Goal: Task Accomplishment & Management: Use online tool/utility

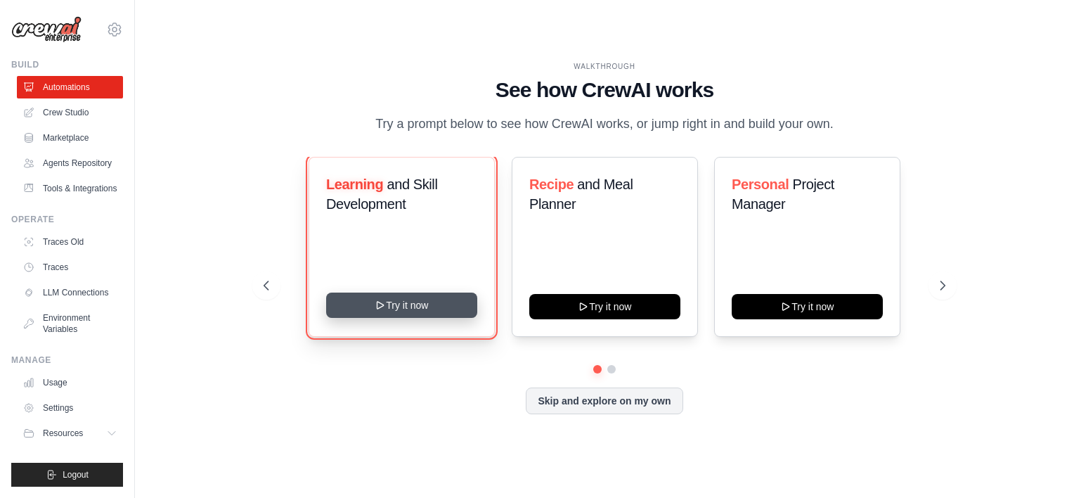
click at [411, 315] on button "Try it now" at bounding box center [401, 304] width 151 height 25
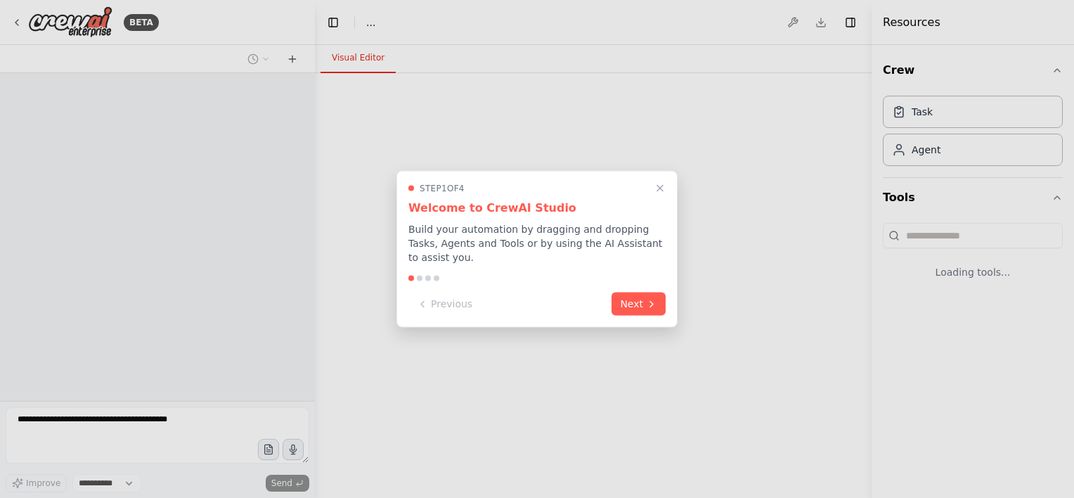
select select "****"
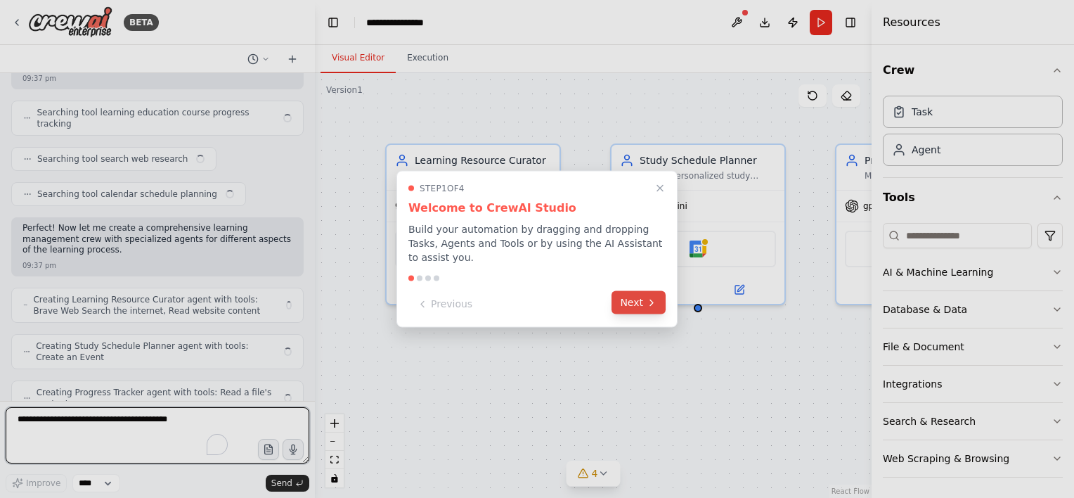
scroll to position [254, 0]
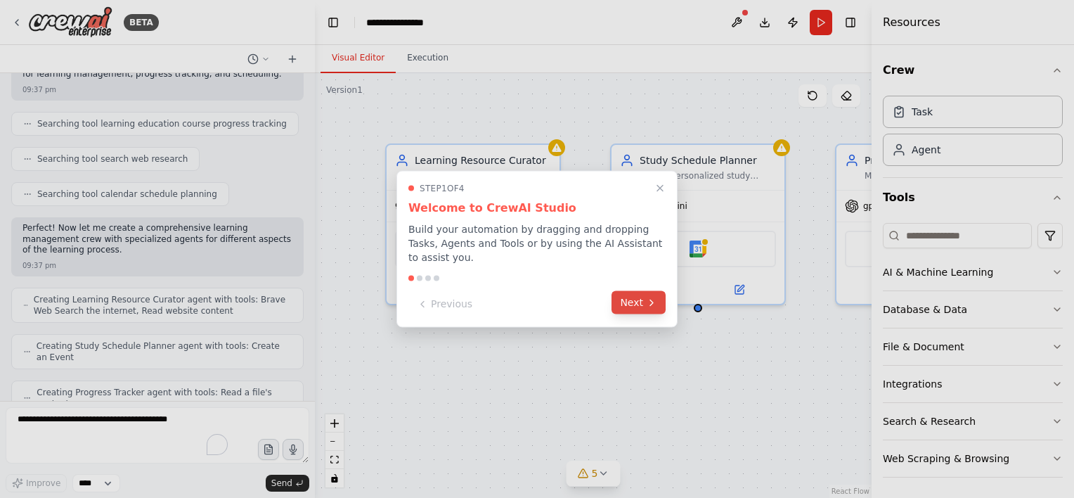
click at [630, 298] on button "Next" at bounding box center [638, 302] width 54 height 23
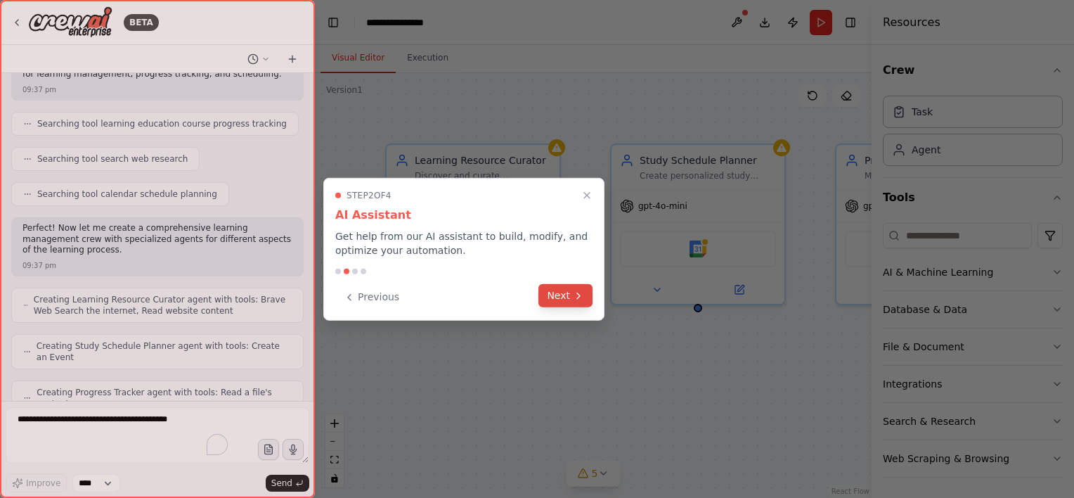
click at [562, 292] on button "Next" at bounding box center [565, 295] width 54 height 23
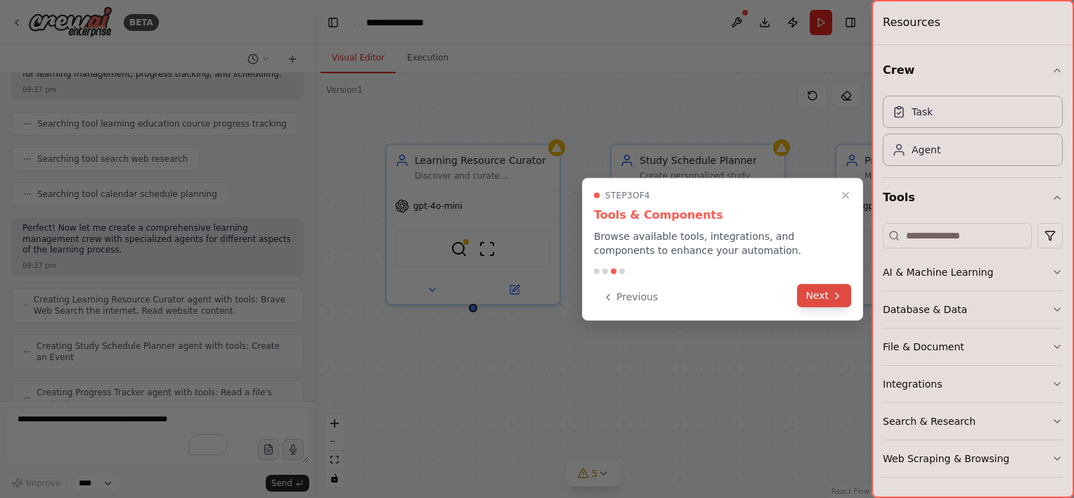
click at [830, 298] on button "Next" at bounding box center [824, 295] width 54 height 23
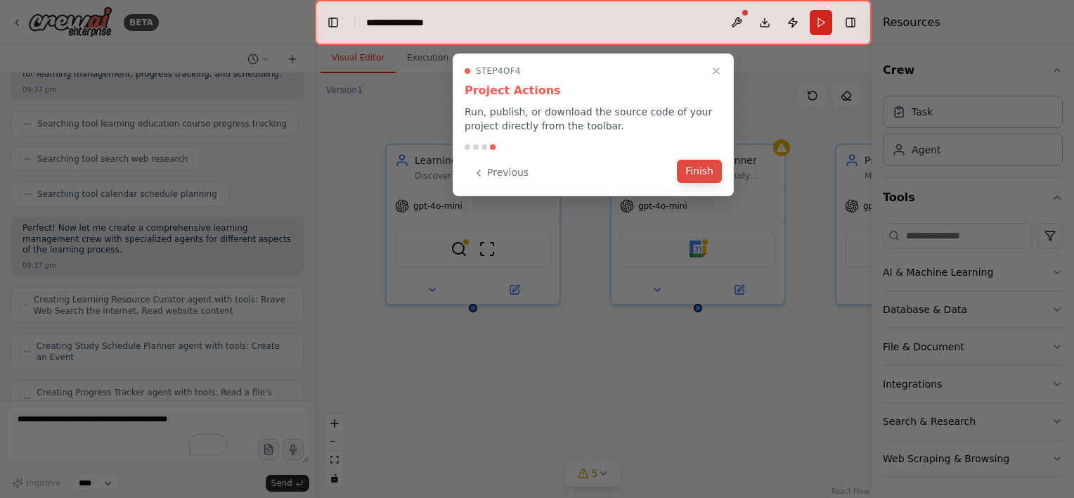
click at [704, 171] on button "Finish" at bounding box center [699, 171] width 45 height 23
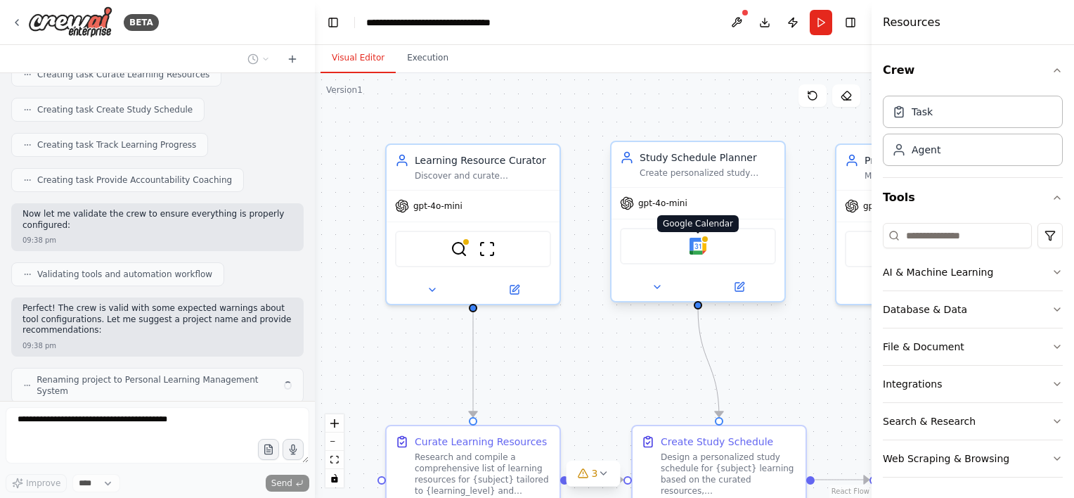
scroll to position [734, 0]
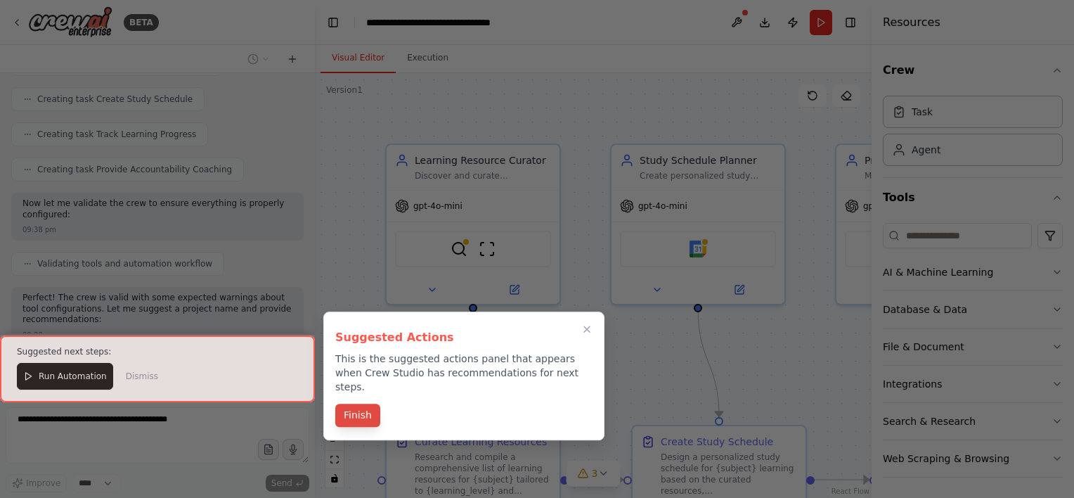
click at [354, 403] on button "Finish" at bounding box center [357, 414] width 45 height 23
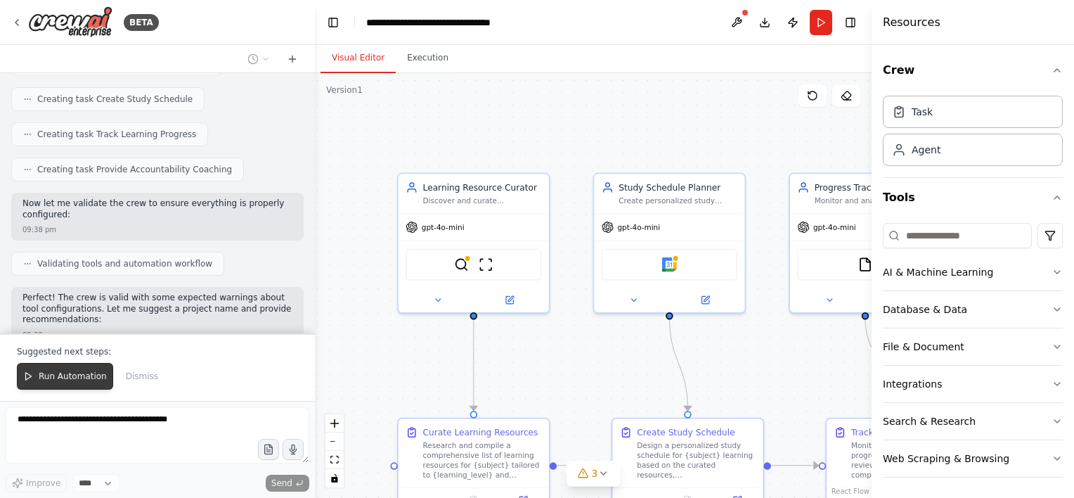
click at [65, 377] on span "Run Automation" at bounding box center [73, 375] width 68 height 11
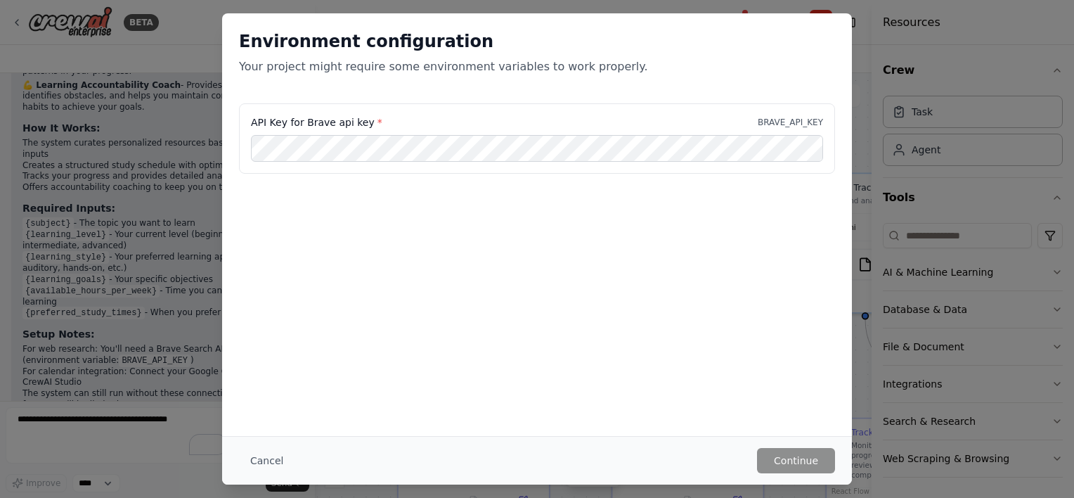
scroll to position [1250, 0]
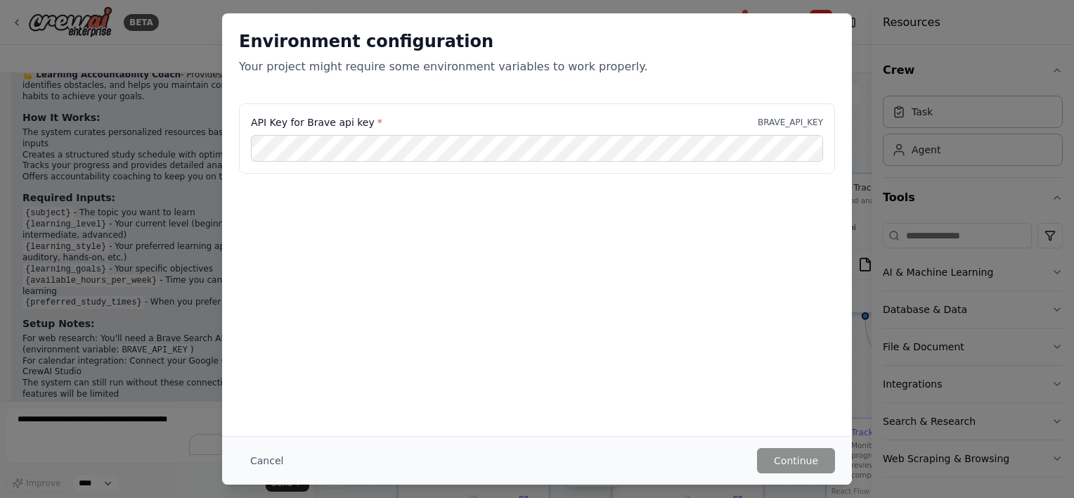
click at [79, 425] on div "Environment configuration Your project might require some environment variables…" at bounding box center [537, 249] width 1074 height 498
click at [838, 17] on div "Environment configuration Your project might require some environment variables…" at bounding box center [537, 58] width 630 height 90
click at [820, 51] on h2 "Environment configuration" at bounding box center [537, 41] width 596 height 22
click at [264, 456] on button "Cancel" at bounding box center [267, 460] width 56 height 25
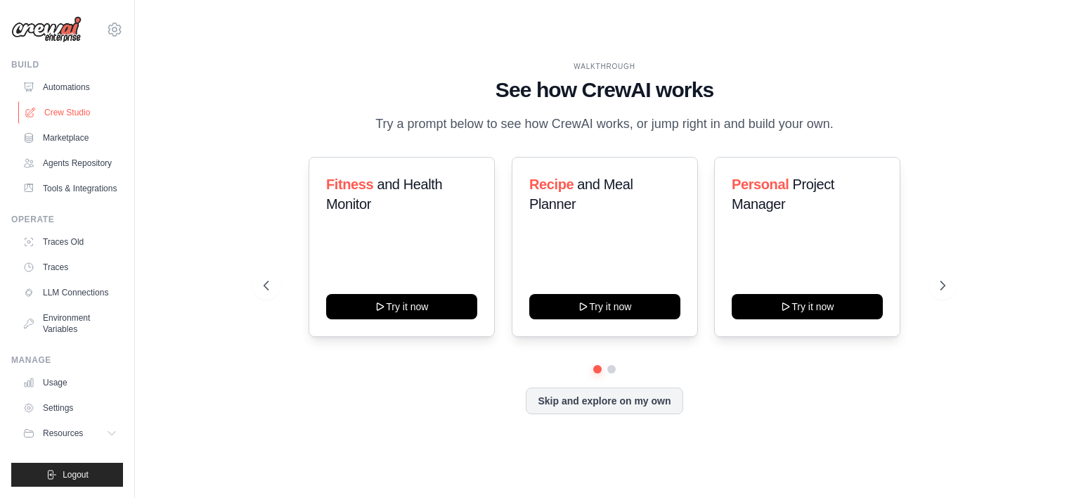
click at [59, 117] on link "Crew Studio" at bounding box center [71, 112] width 106 height 22
click at [940, 292] on icon at bounding box center [944, 285] width 14 height 14
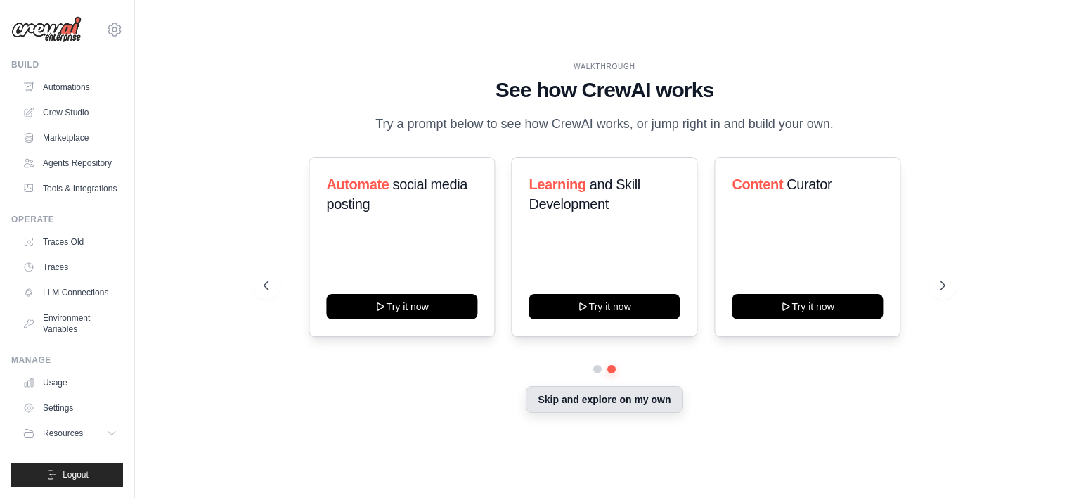
click at [649, 413] on button "Skip and explore on my own" at bounding box center [604, 399] width 157 height 27
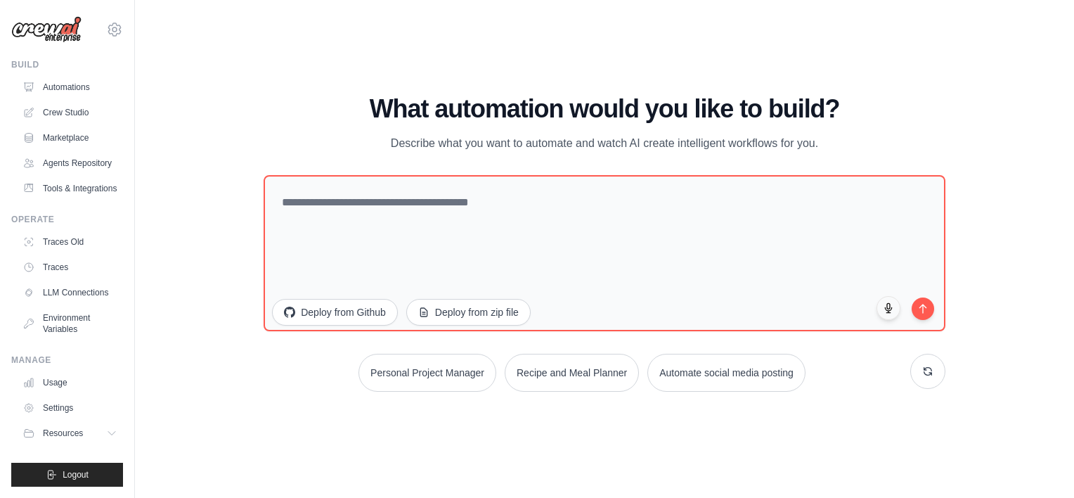
scroll to position [0, 0]
click at [65, 84] on link "Automations" at bounding box center [71, 87] width 106 height 22
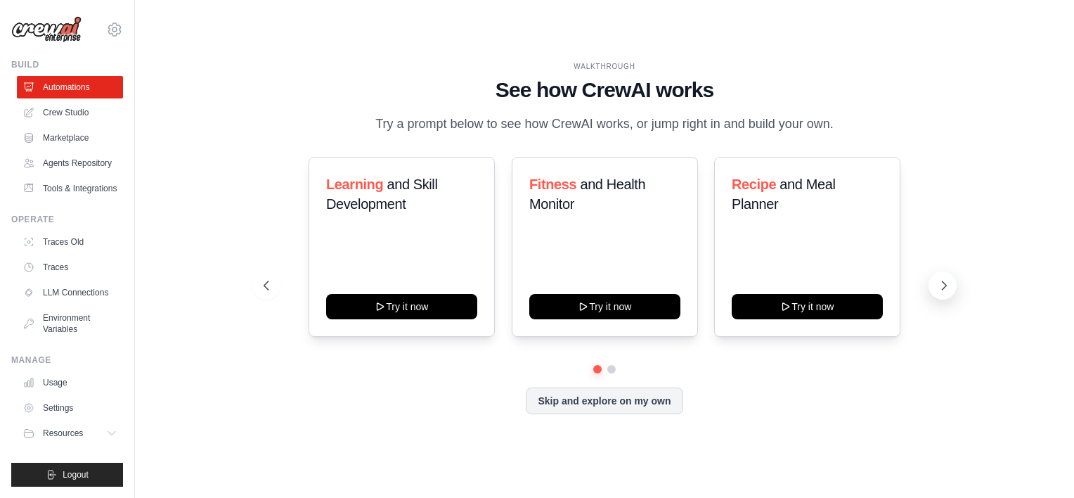
click at [946, 292] on icon at bounding box center [944, 285] width 14 height 14
click at [938, 292] on icon at bounding box center [944, 285] width 14 height 14
click at [56, 115] on link "Crew Studio" at bounding box center [71, 112] width 106 height 22
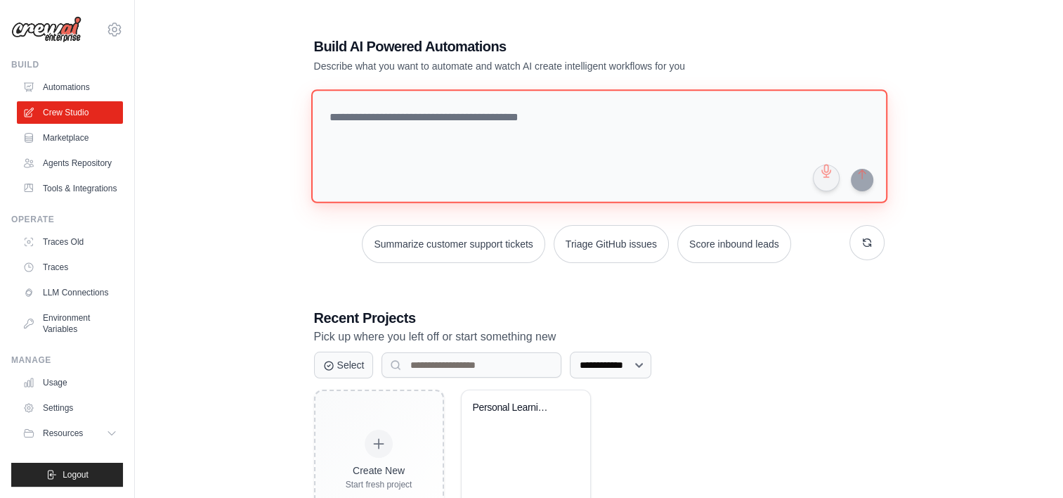
click at [407, 127] on textarea at bounding box center [599, 146] width 576 height 114
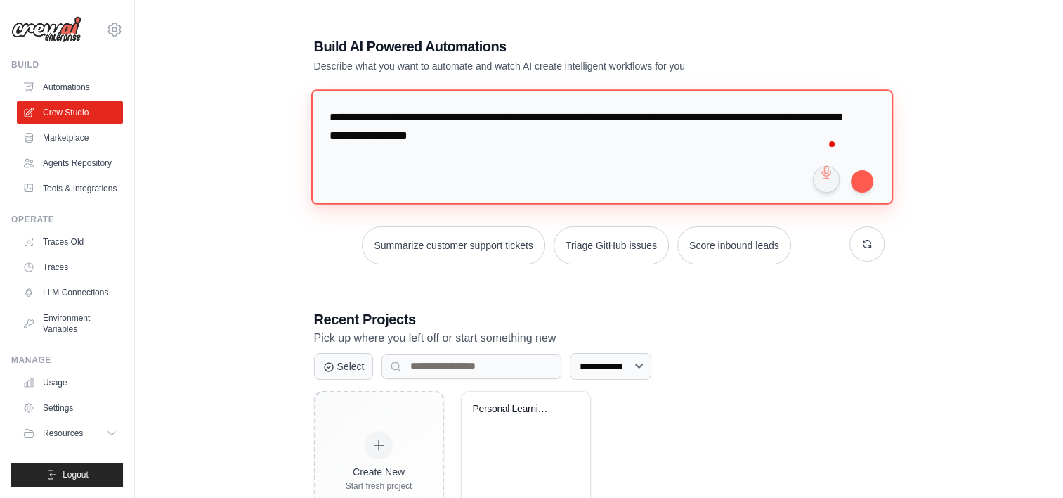
type textarea "**********"
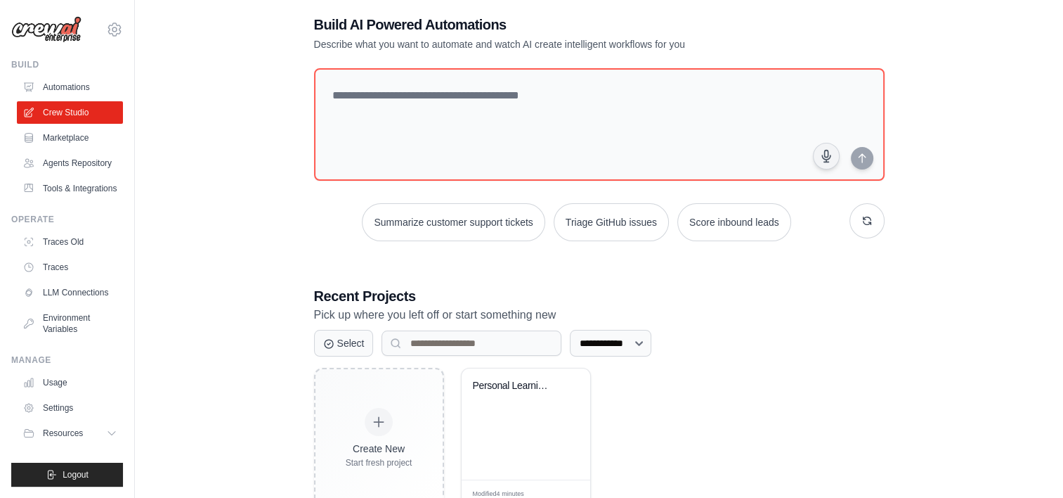
scroll to position [67, 0]
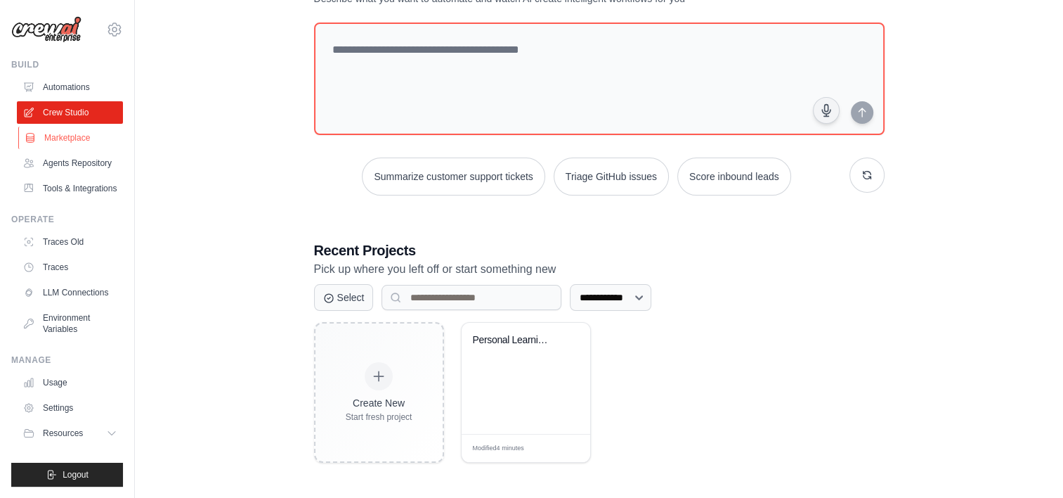
click at [65, 139] on link "Marketplace" at bounding box center [71, 138] width 106 height 22
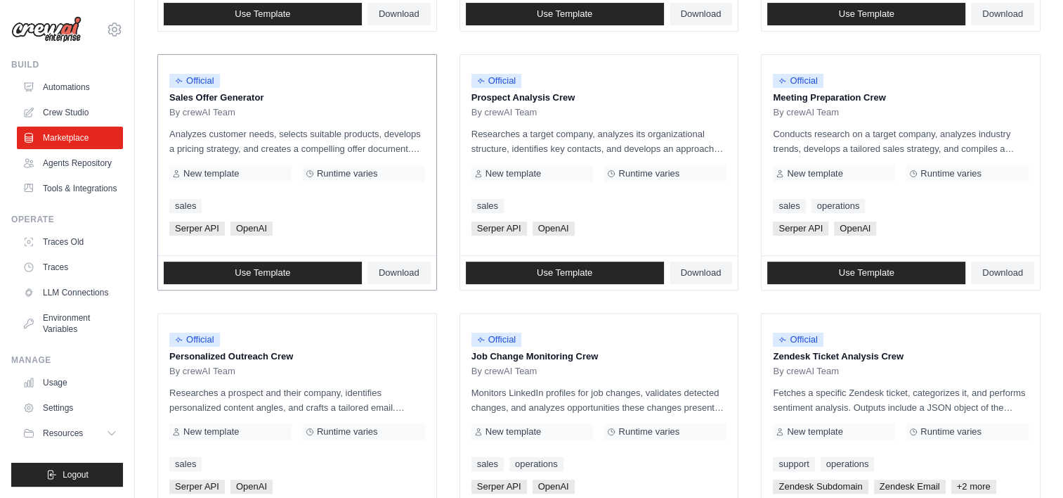
scroll to position [422, 0]
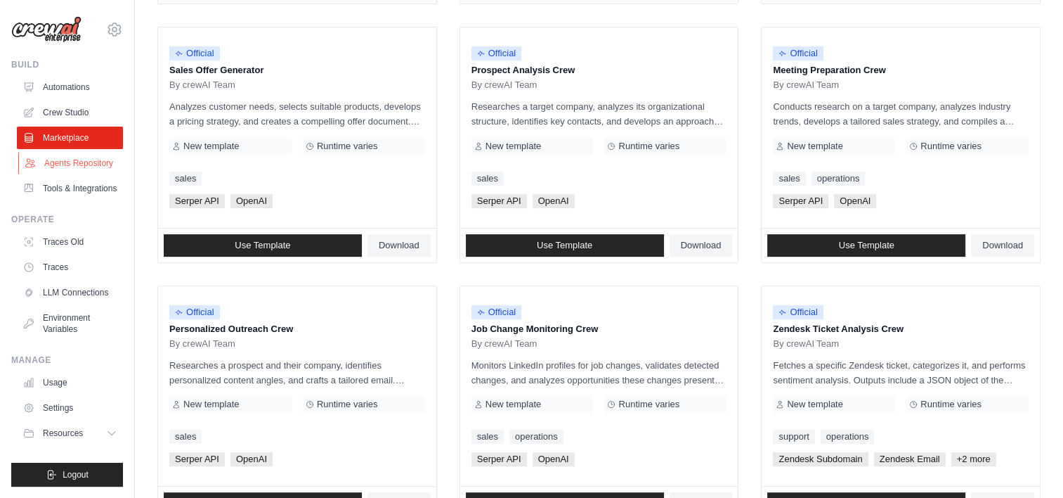
click at [59, 156] on link "Agents Repository" at bounding box center [71, 163] width 106 height 22
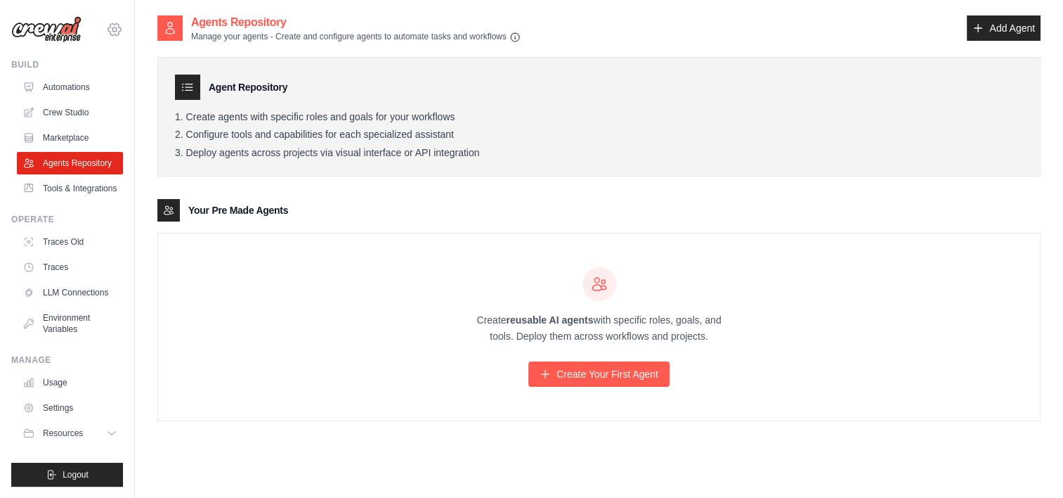
click at [108, 27] on icon at bounding box center [114, 29] width 13 height 12
click at [150, 82] on span "Settings" at bounding box center [174, 87] width 111 height 14
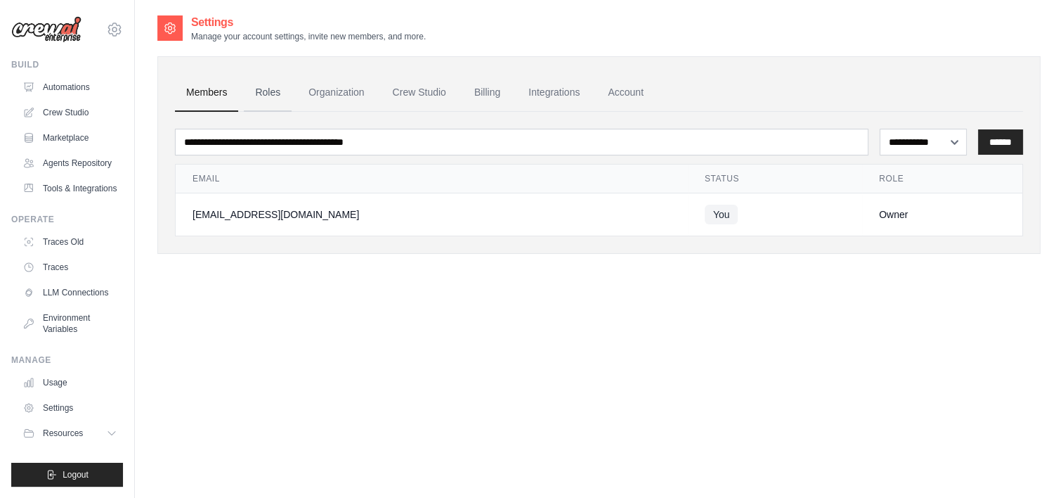
click at [266, 96] on link "Roles" at bounding box center [268, 93] width 48 height 38
click at [342, 96] on link "Organization" at bounding box center [336, 93] width 78 height 38
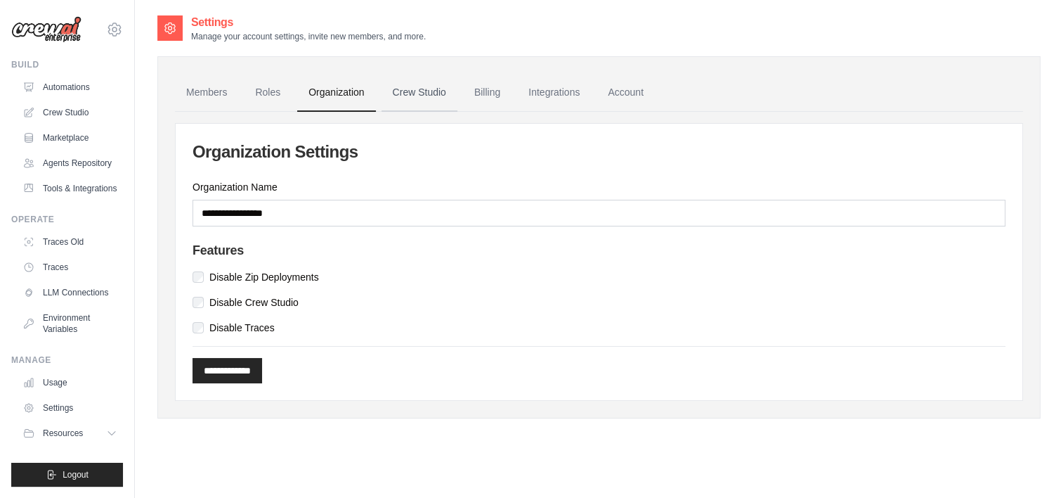
click at [429, 91] on link "Crew Studio" at bounding box center [420, 93] width 76 height 38
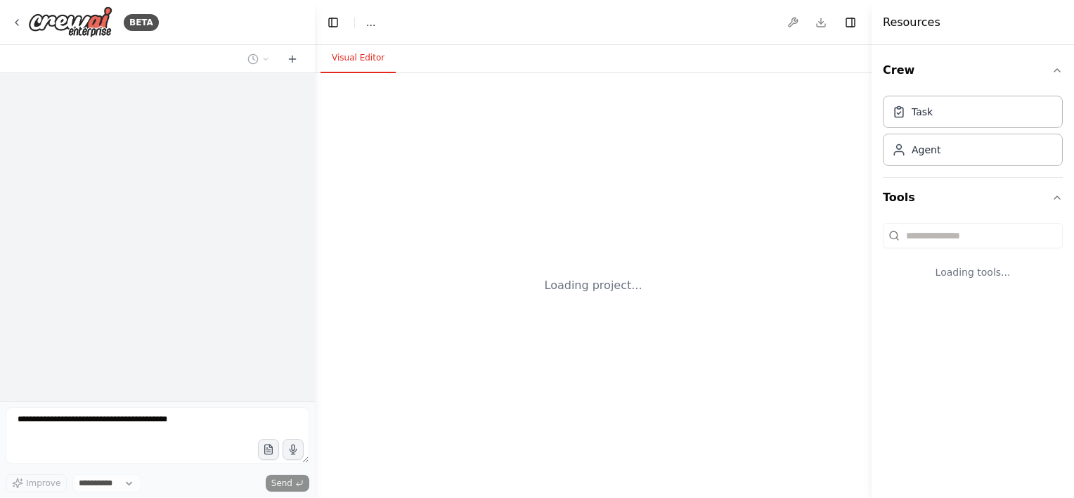
select select "****"
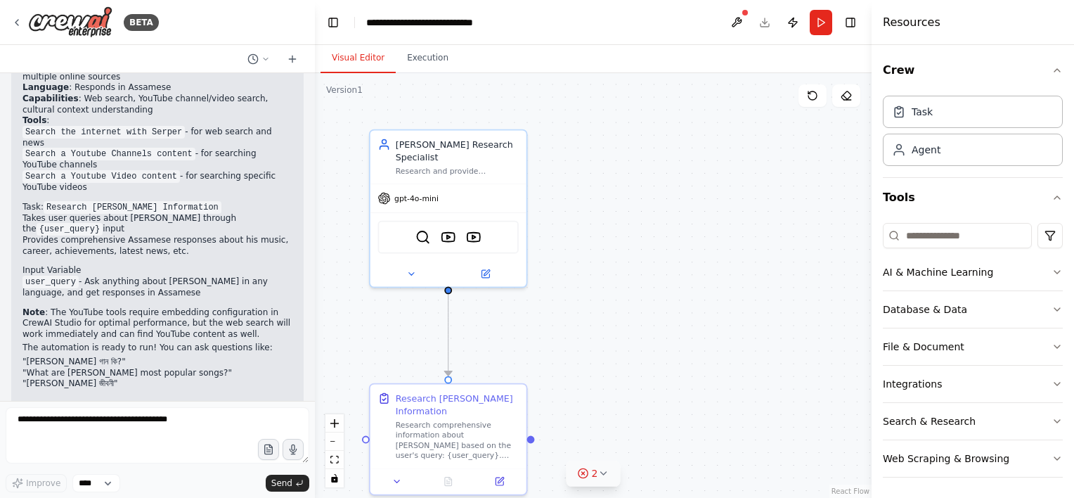
click at [604, 470] on icon at bounding box center [602, 472] width 11 height 11
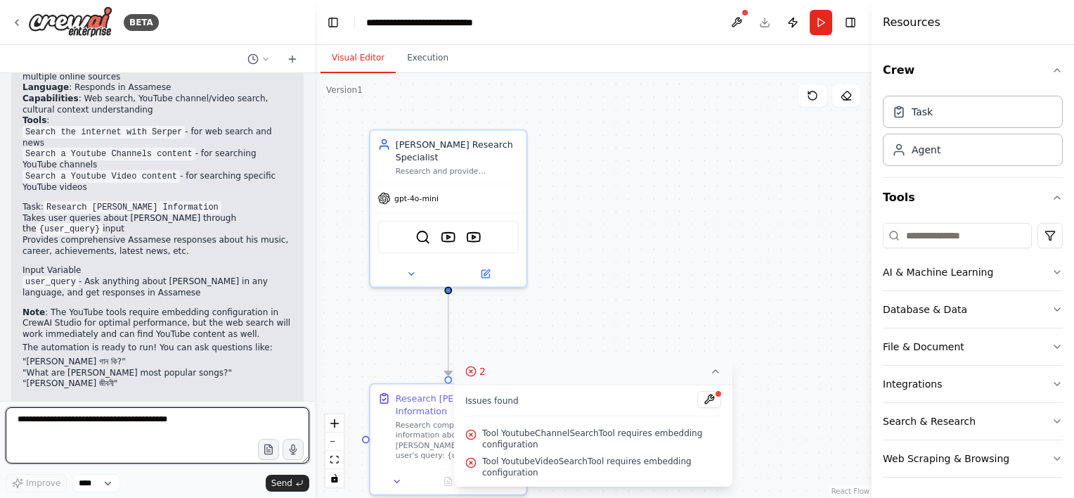
click at [55, 413] on textarea at bounding box center [158, 435] width 304 height 56
type textarea "*"
type textarea "**********"
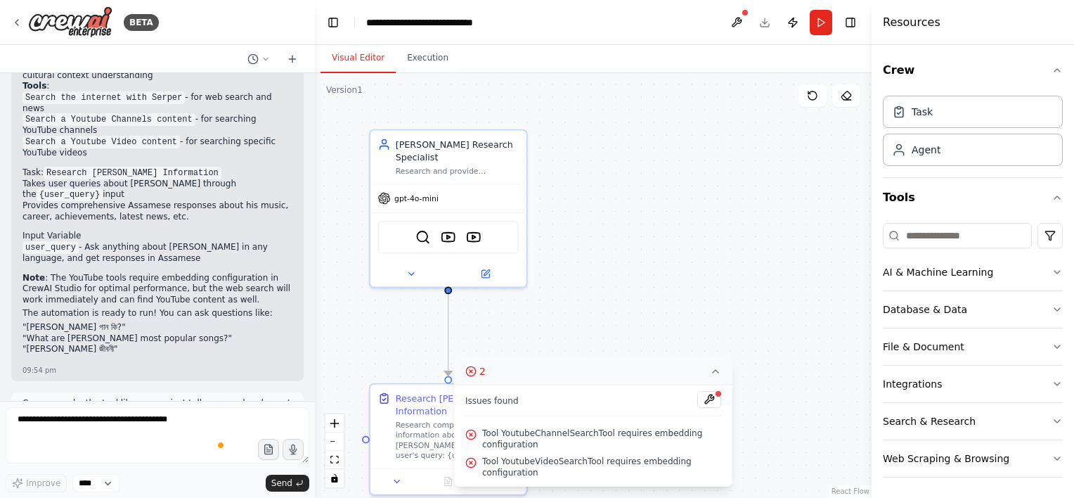
scroll to position [1150, 0]
